Goal: Information Seeking & Learning: Learn about a topic

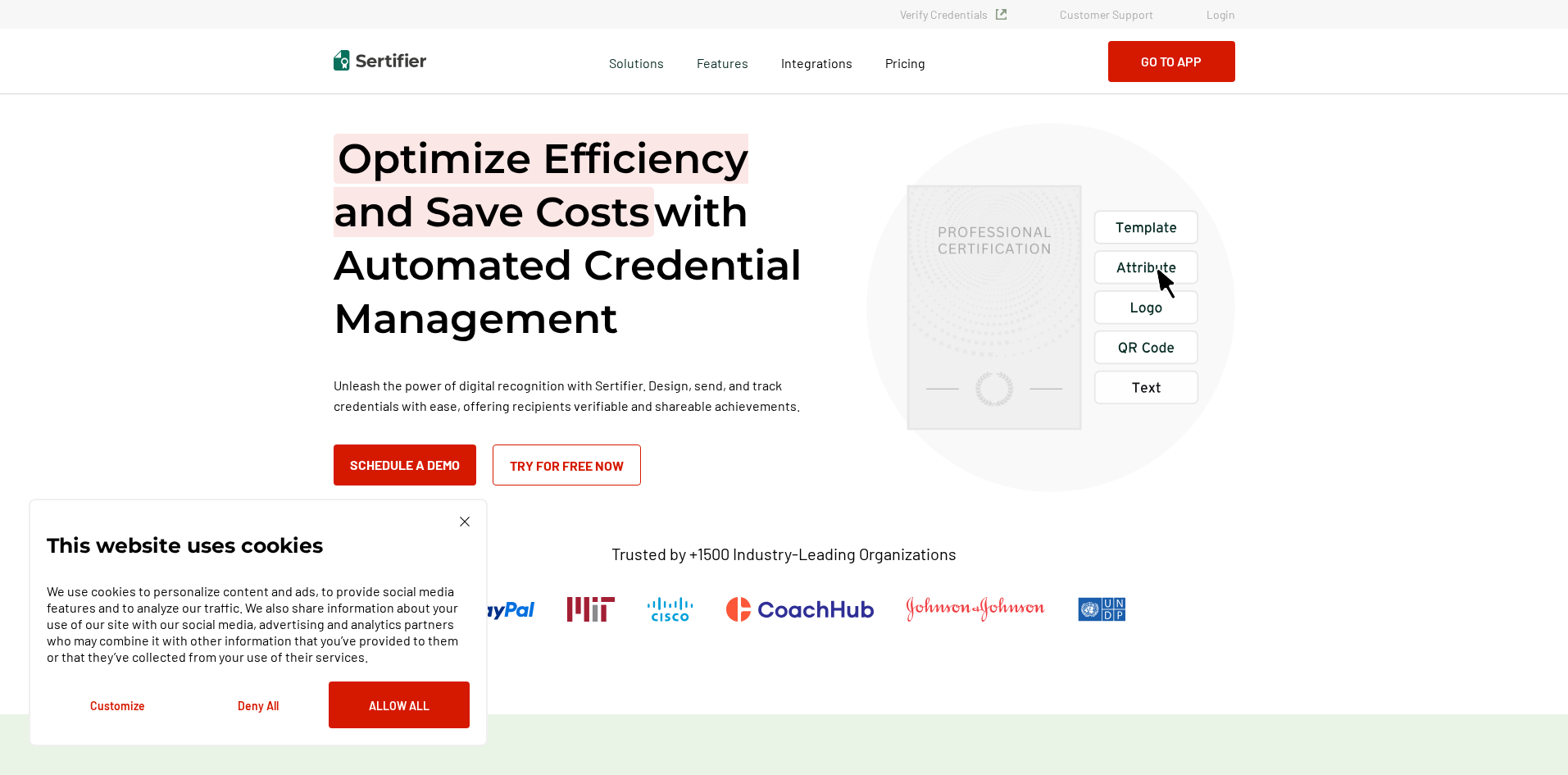
click at [460, 522] on img at bounding box center [465, 522] width 10 height 10
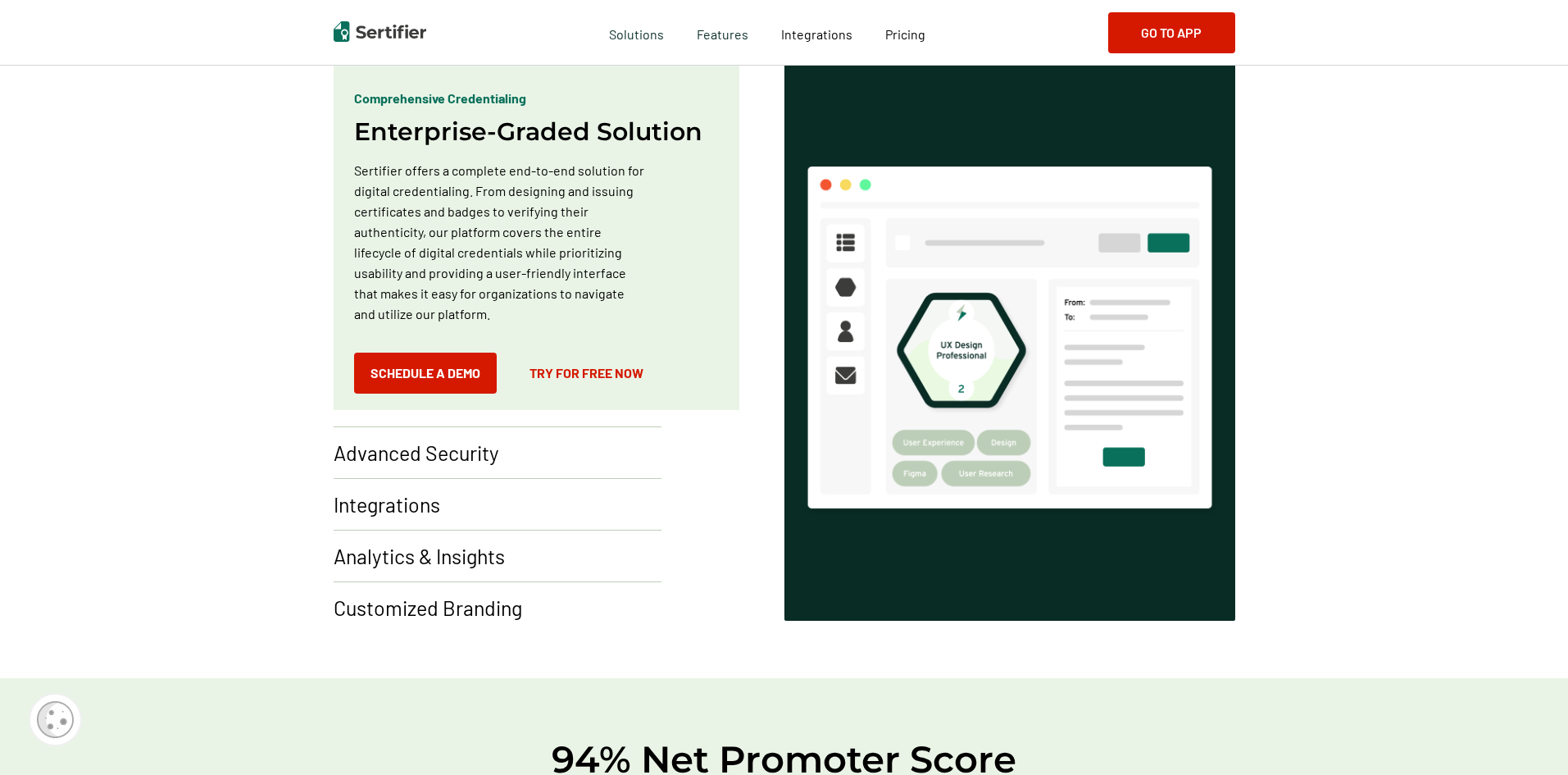
scroll to position [983, 0]
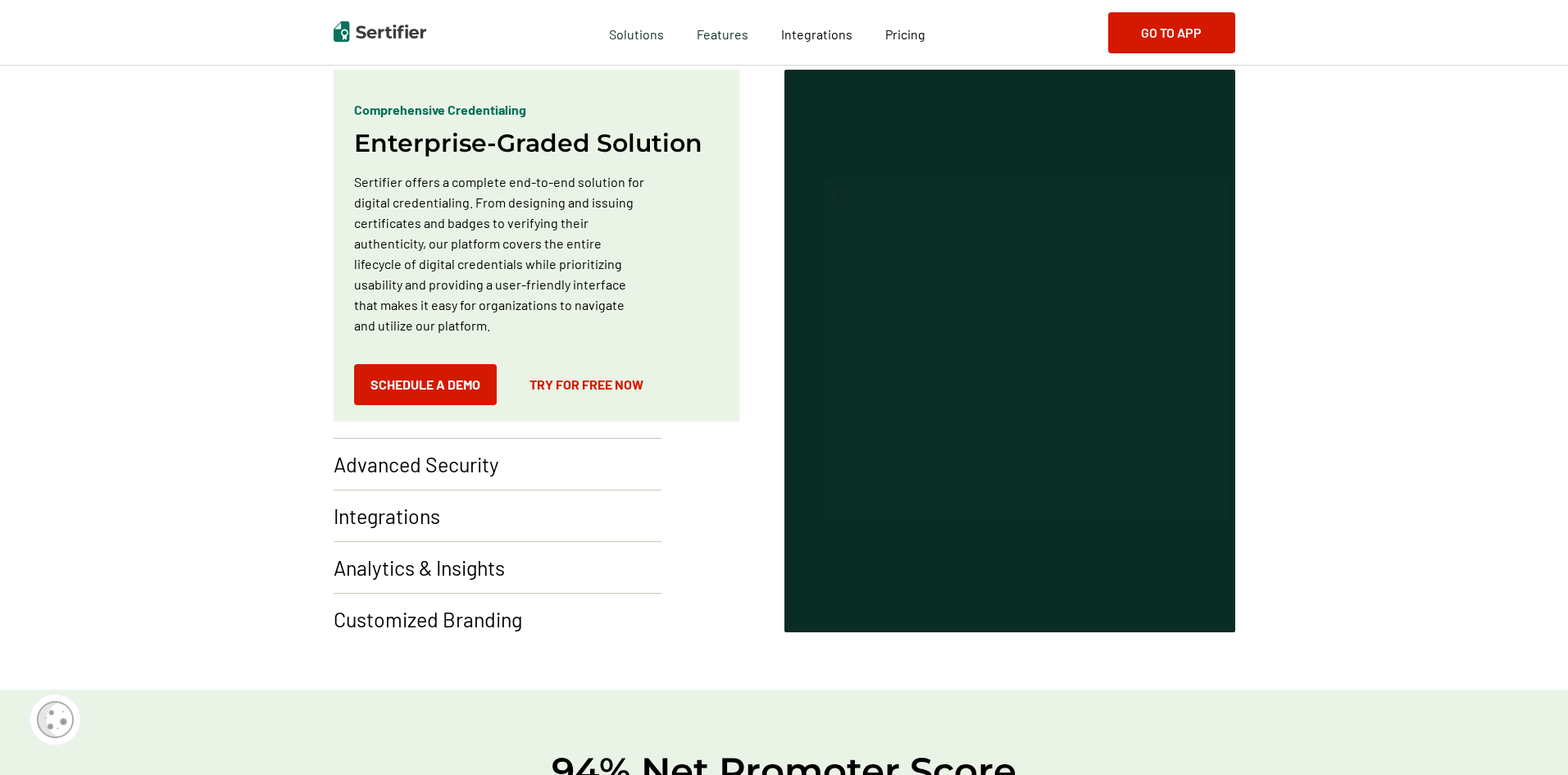
click at [397, 458] on p "Advanced Security" at bounding box center [417, 464] width 166 height 26
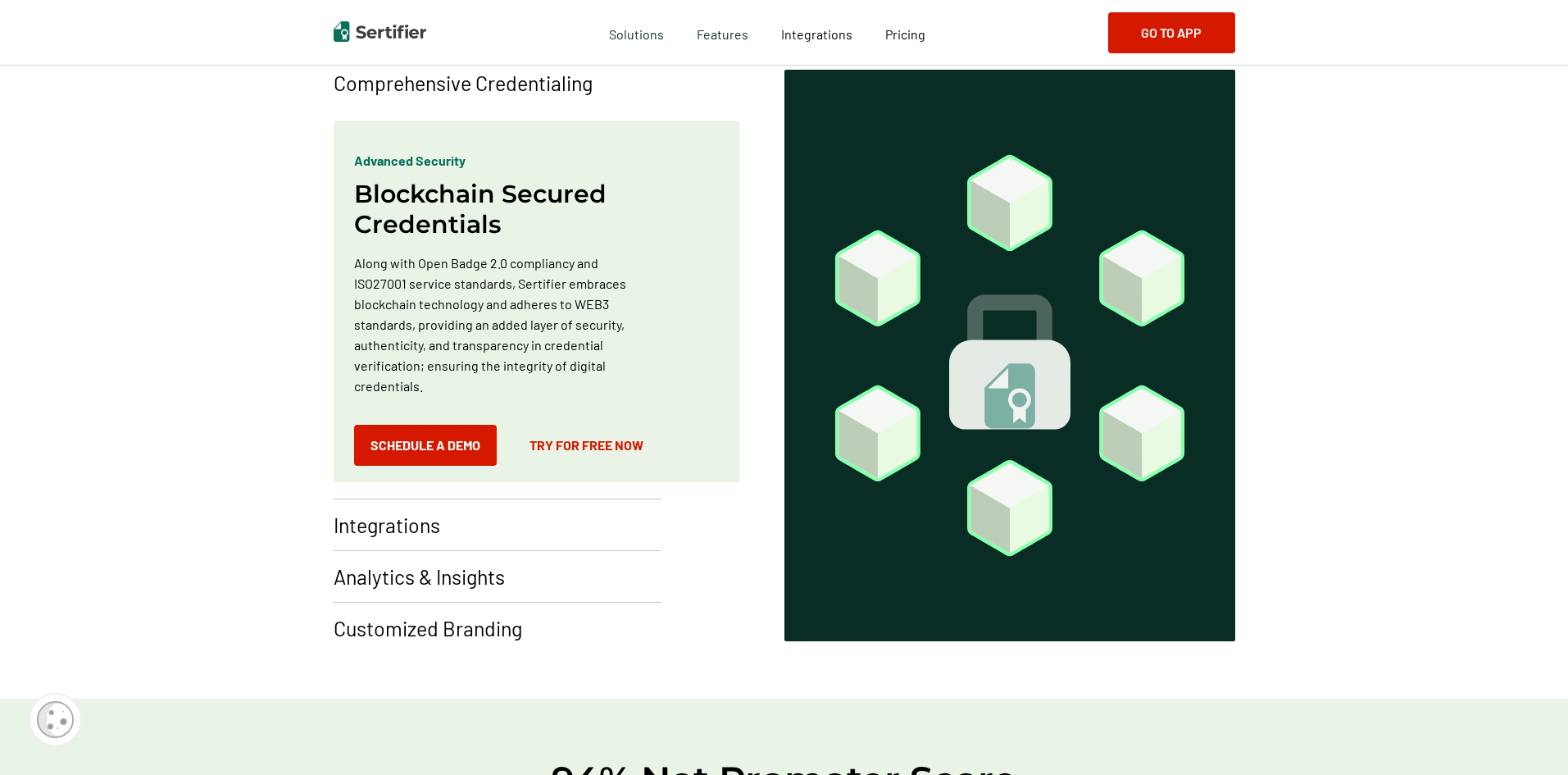
click at [402, 524] on p "Integrations" at bounding box center [387, 525] width 107 height 26
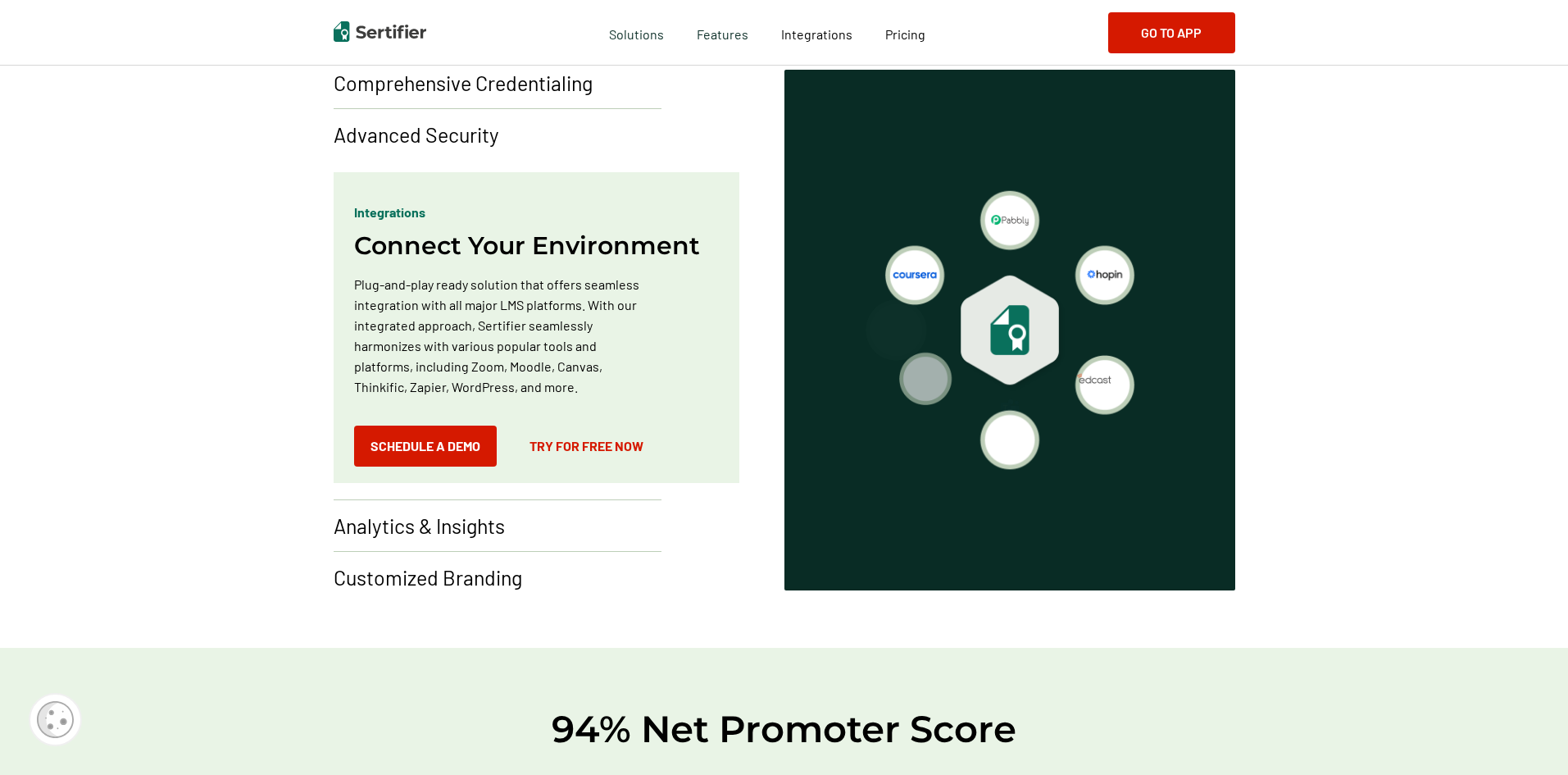
click at [403, 523] on p "Analytics & Insights" at bounding box center [419, 526] width 171 height 26
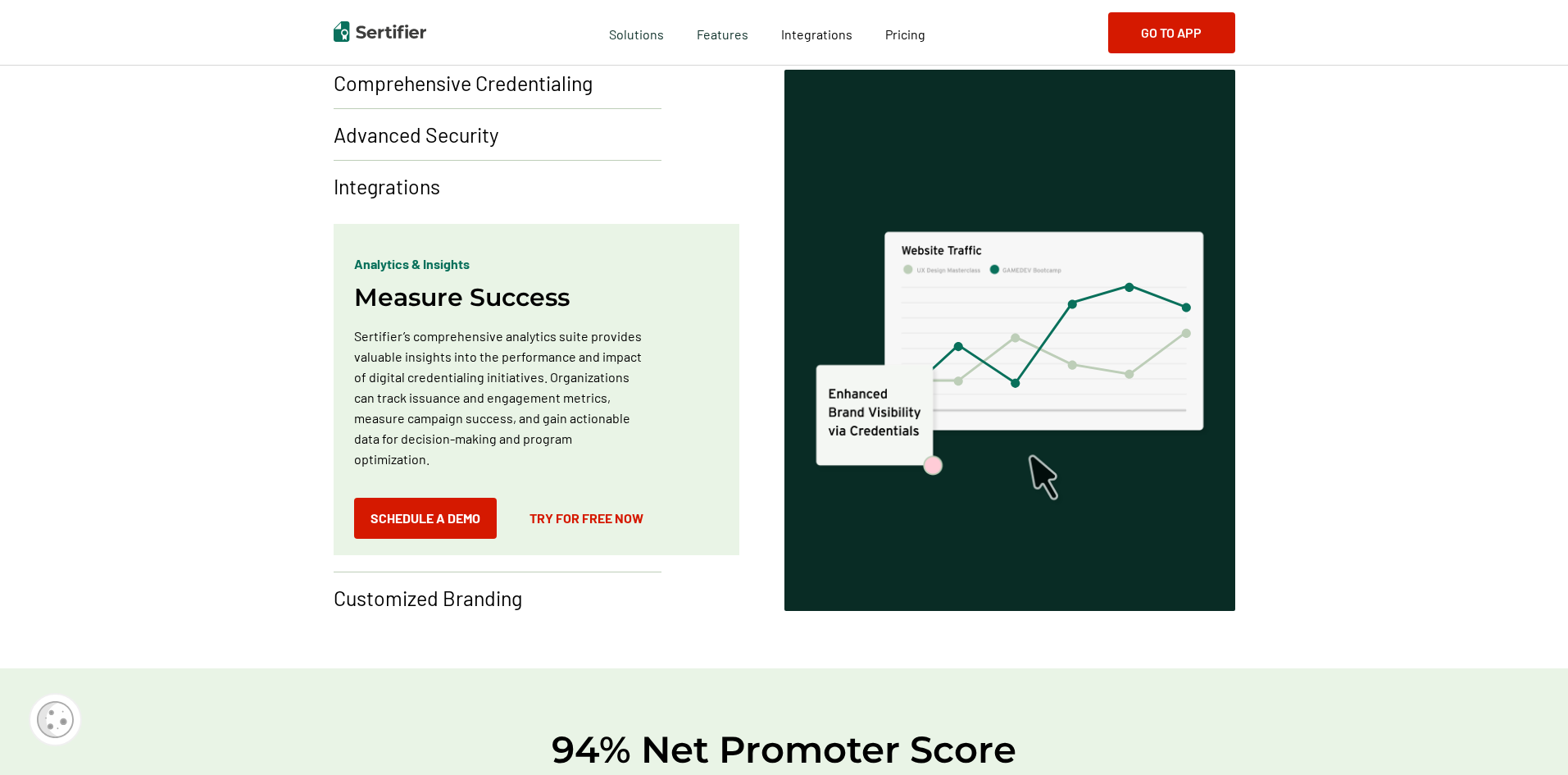
click at [414, 604] on p "Customized Branding" at bounding box center [428, 598] width 189 height 26
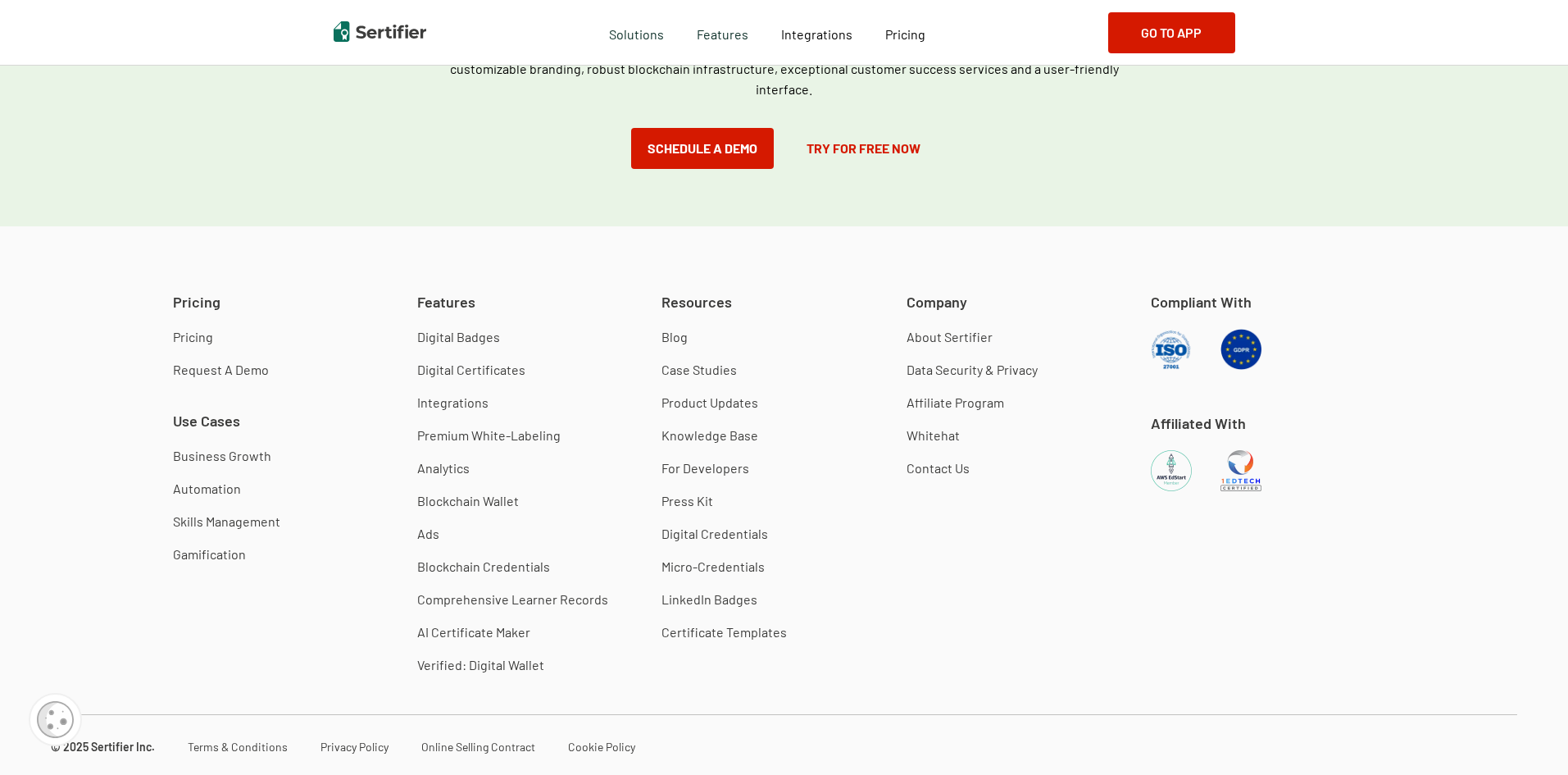
scroll to position [4552, 0]
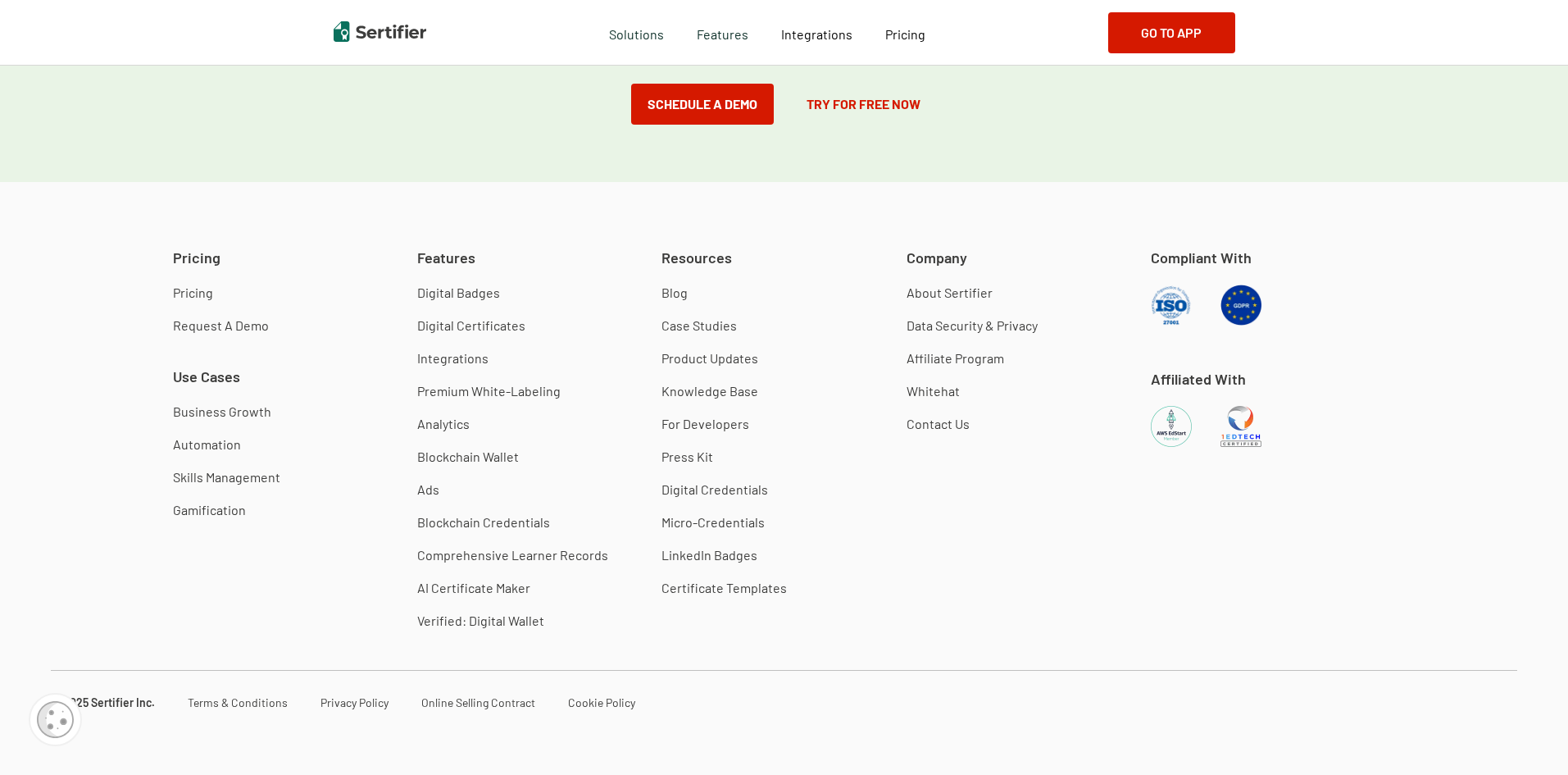
click at [941, 321] on link "Data Security & Privacy" at bounding box center [972, 326] width 131 height 16
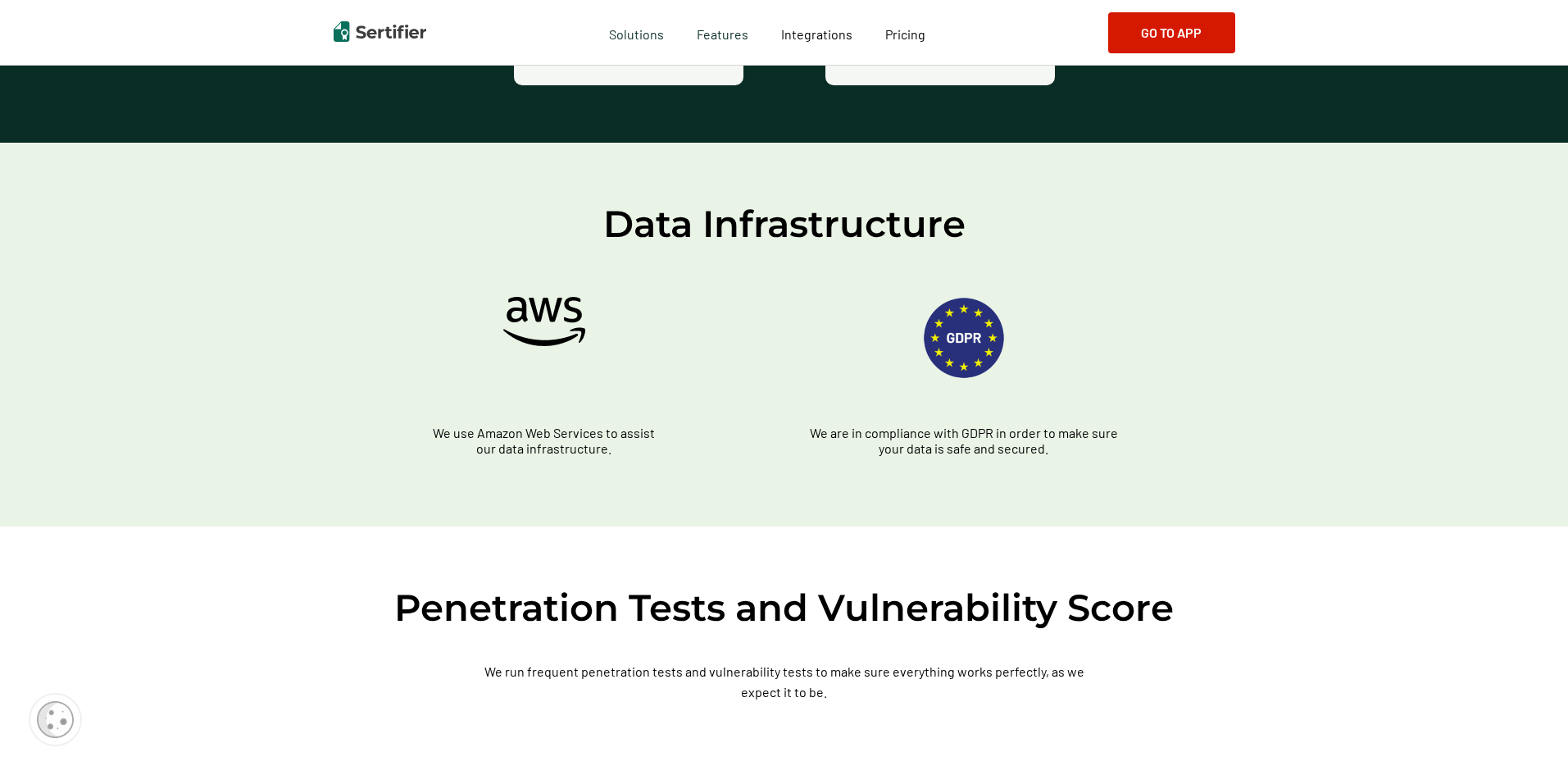
scroll to position [1475, 0]
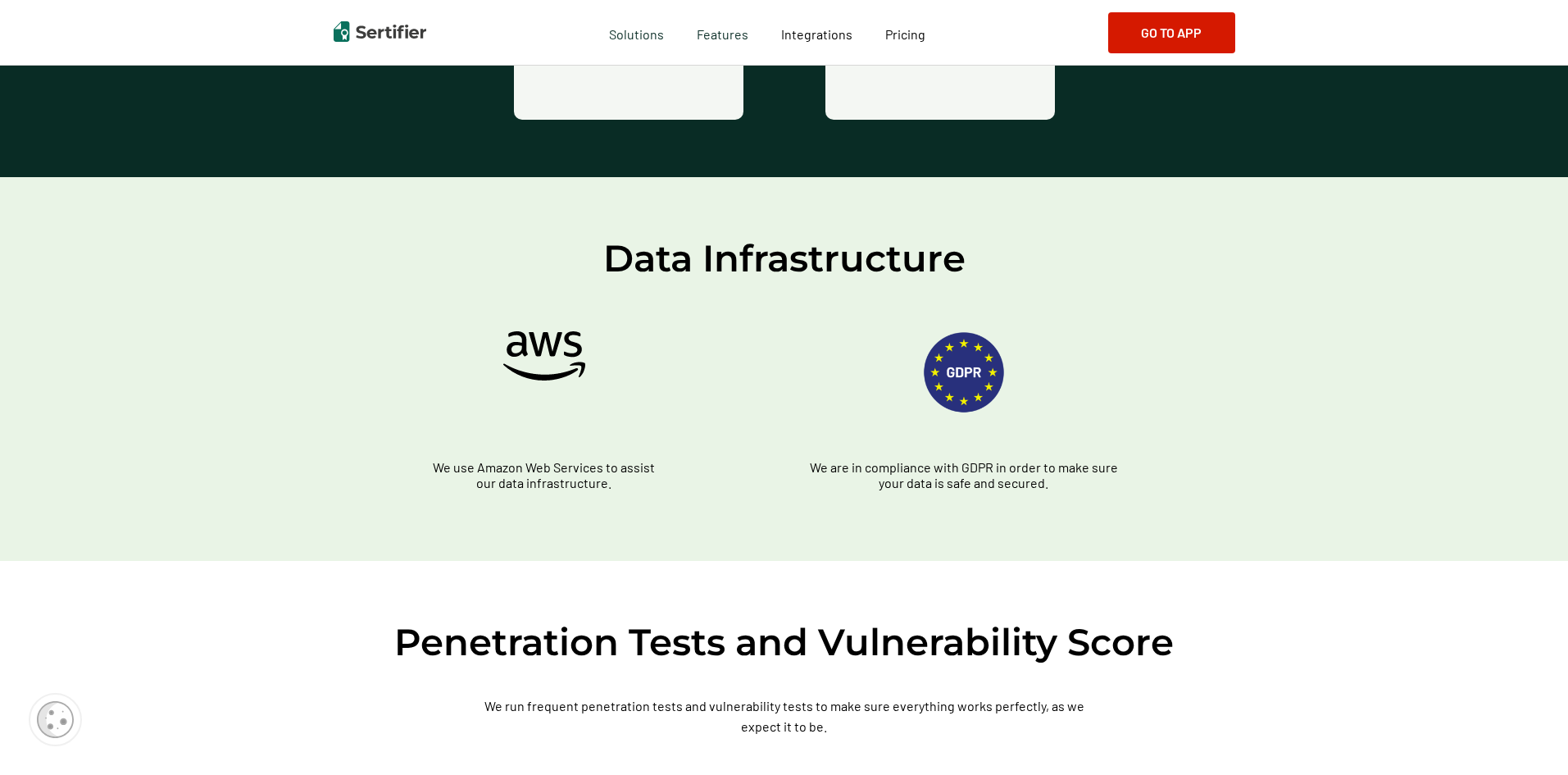
click at [969, 367] on img at bounding box center [964, 372] width 82 height 82
